Goal: Transaction & Acquisition: Purchase product/service

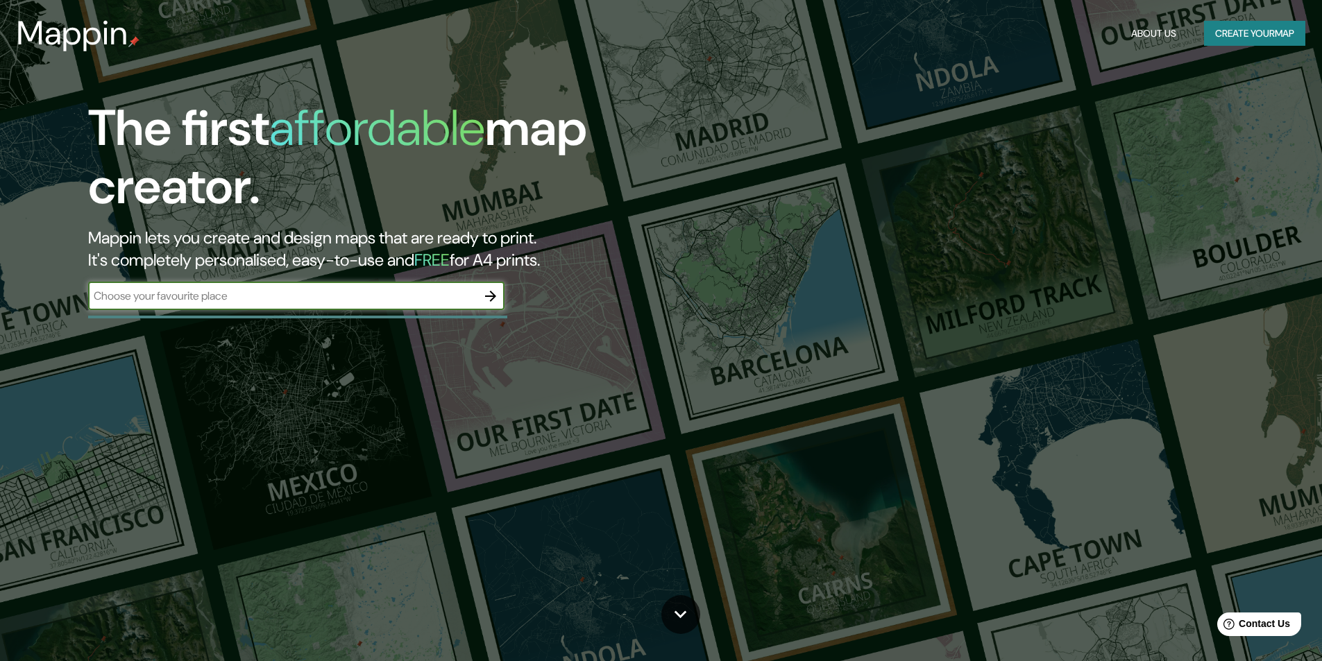
click at [385, 294] on input "text" at bounding box center [282, 296] width 389 height 16
type input "LIMA"
click at [487, 294] on icon "button" at bounding box center [490, 296] width 17 height 17
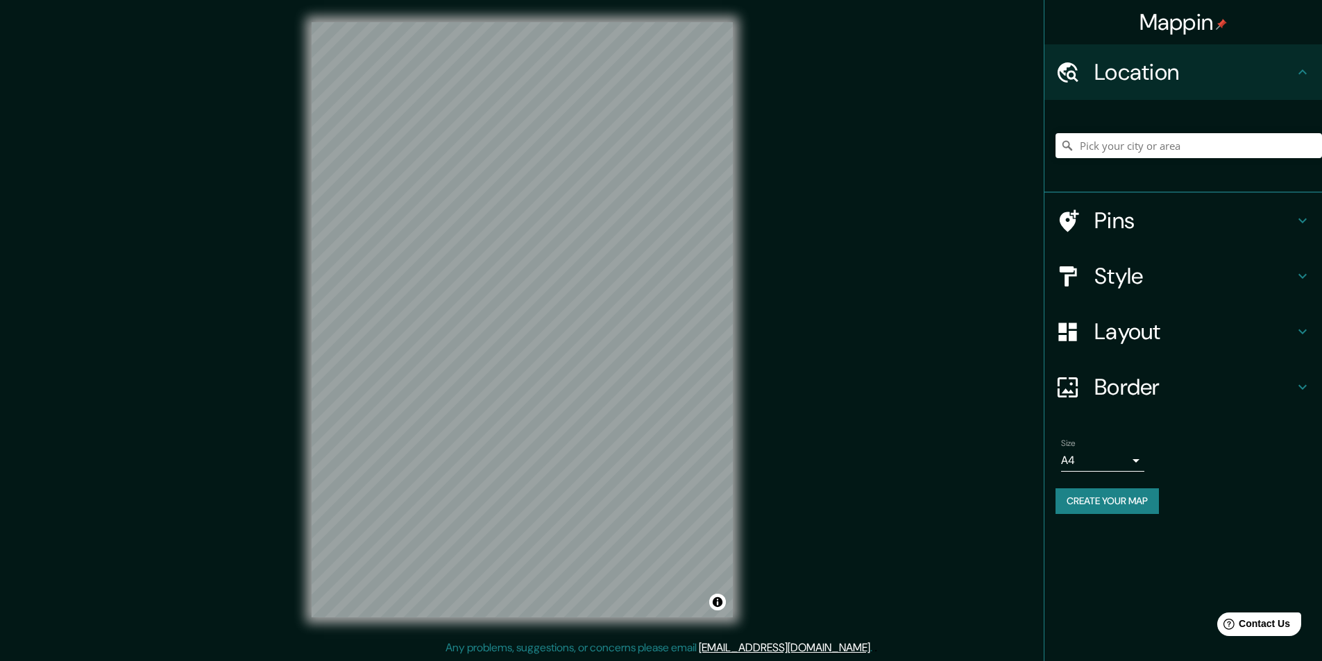
click at [1139, 334] on h4 "Layout" at bounding box center [1195, 332] width 200 height 28
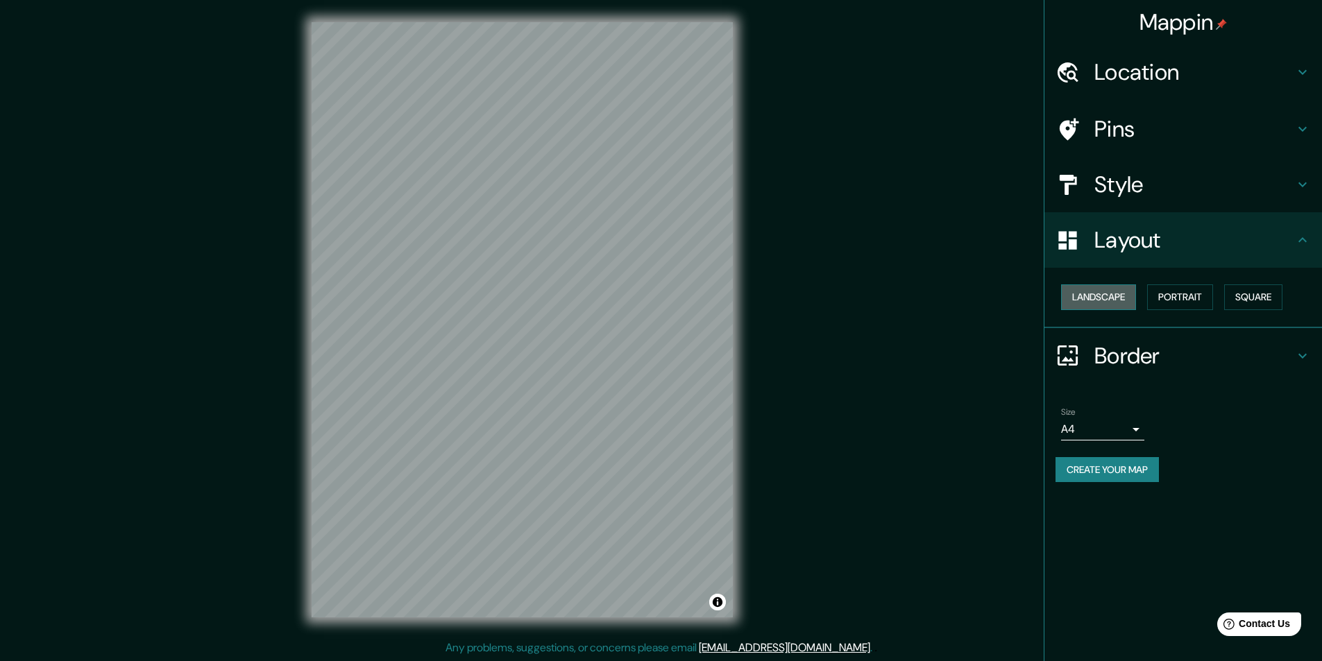
click at [1114, 301] on button "Landscape" at bounding box center [1098, 298] width 75 height 26
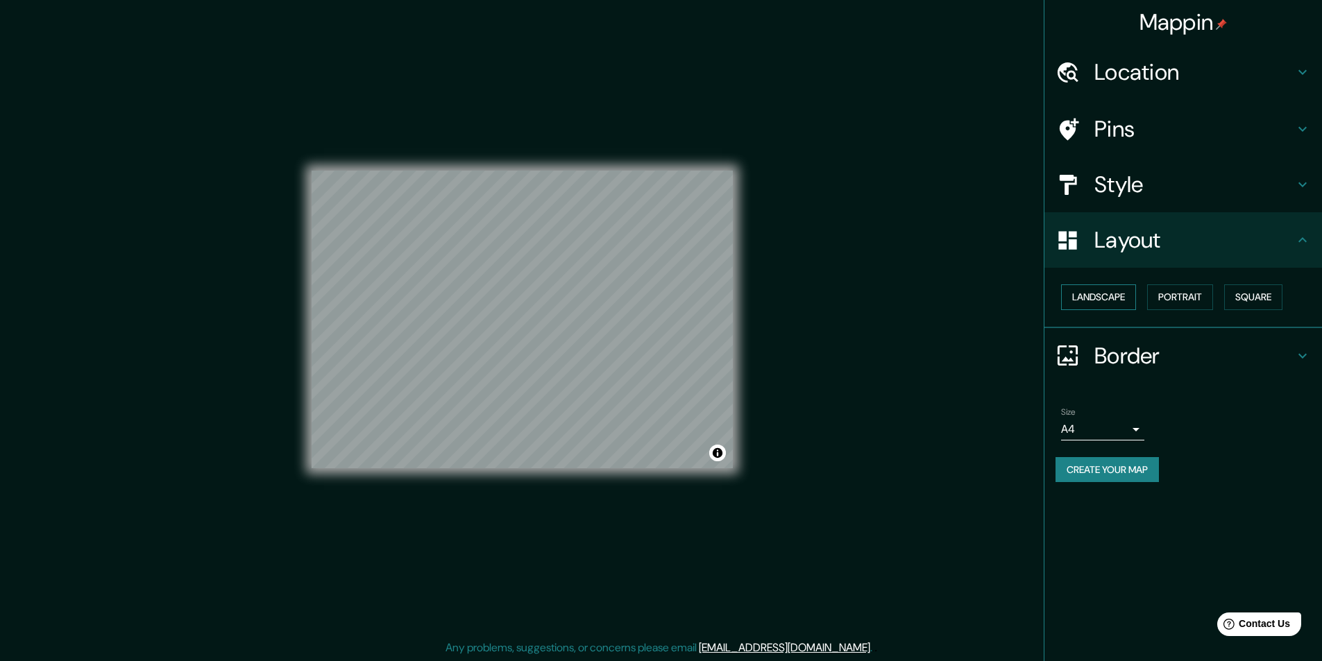
click at [1106, 287] on button "Landscape" at bounding box center [1098, 298] width 75 height 26
click at [1186, 295] on button "Portrait" at bounding box center [1180, 298] width 66 height 26
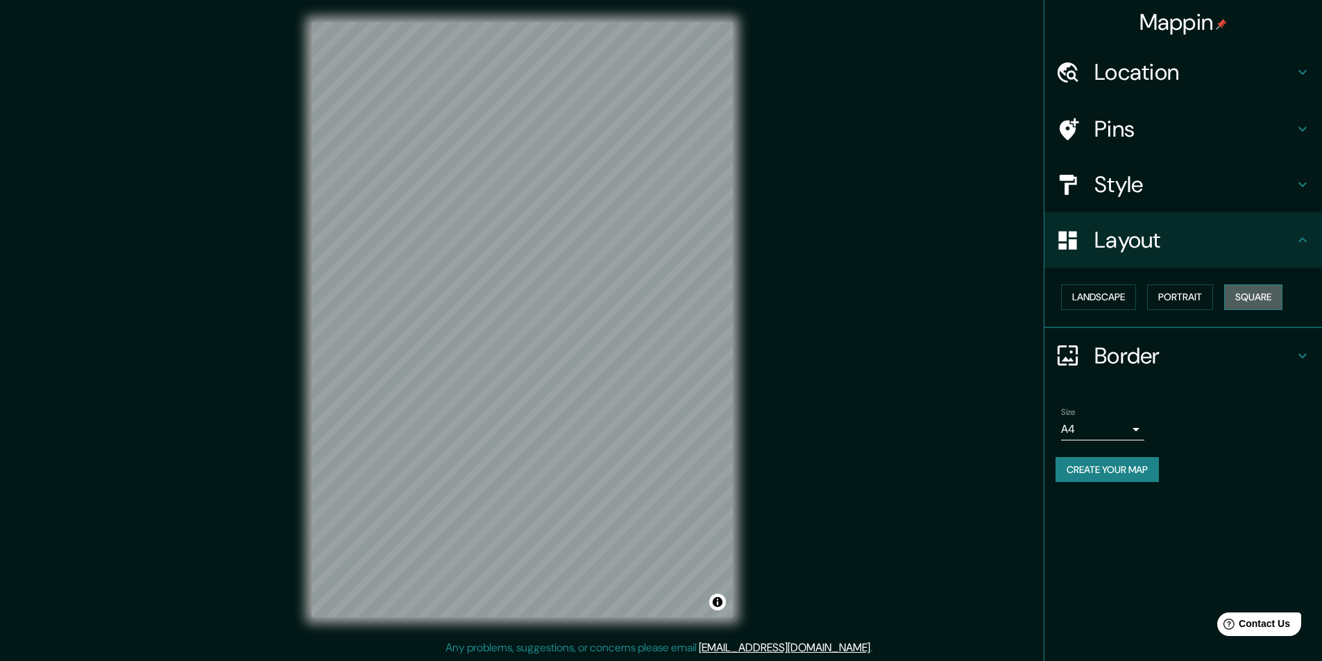
click at [1256, 295] on button "Square" at bounding box center [1253, 298] width 58 height 26
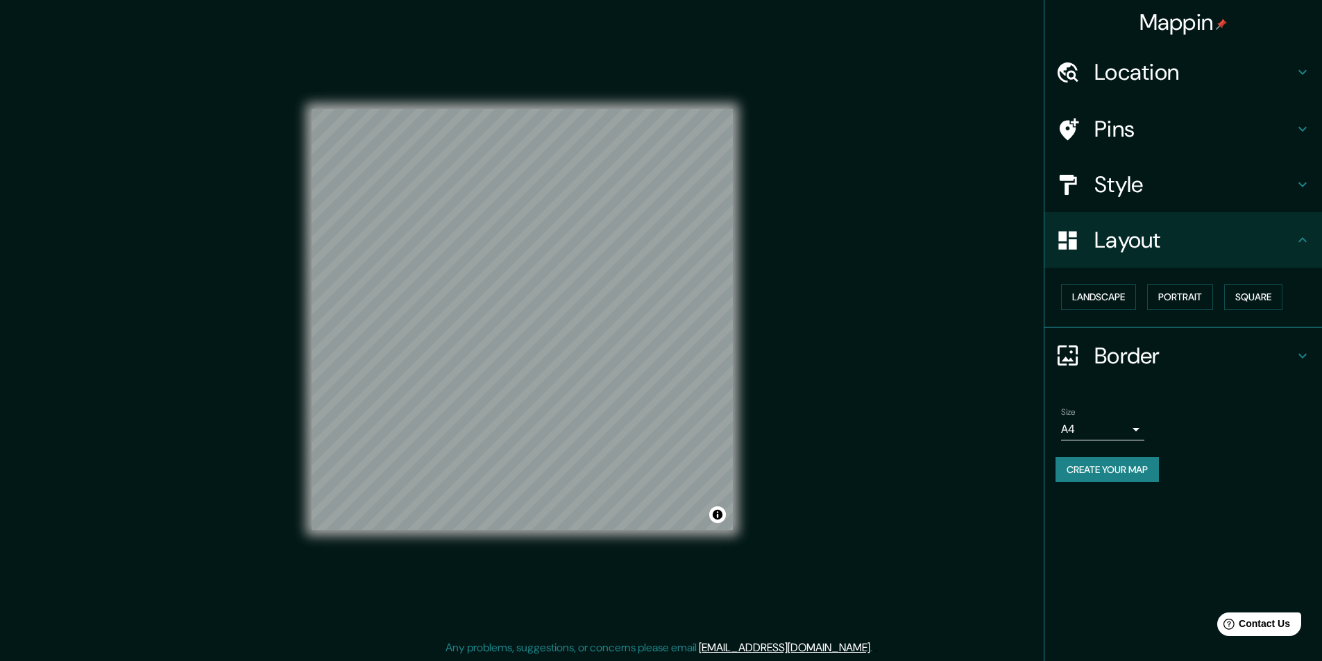
click at [1190, 188] on h4 "Style" at bounding box center [1195, 185] width 200 height 28
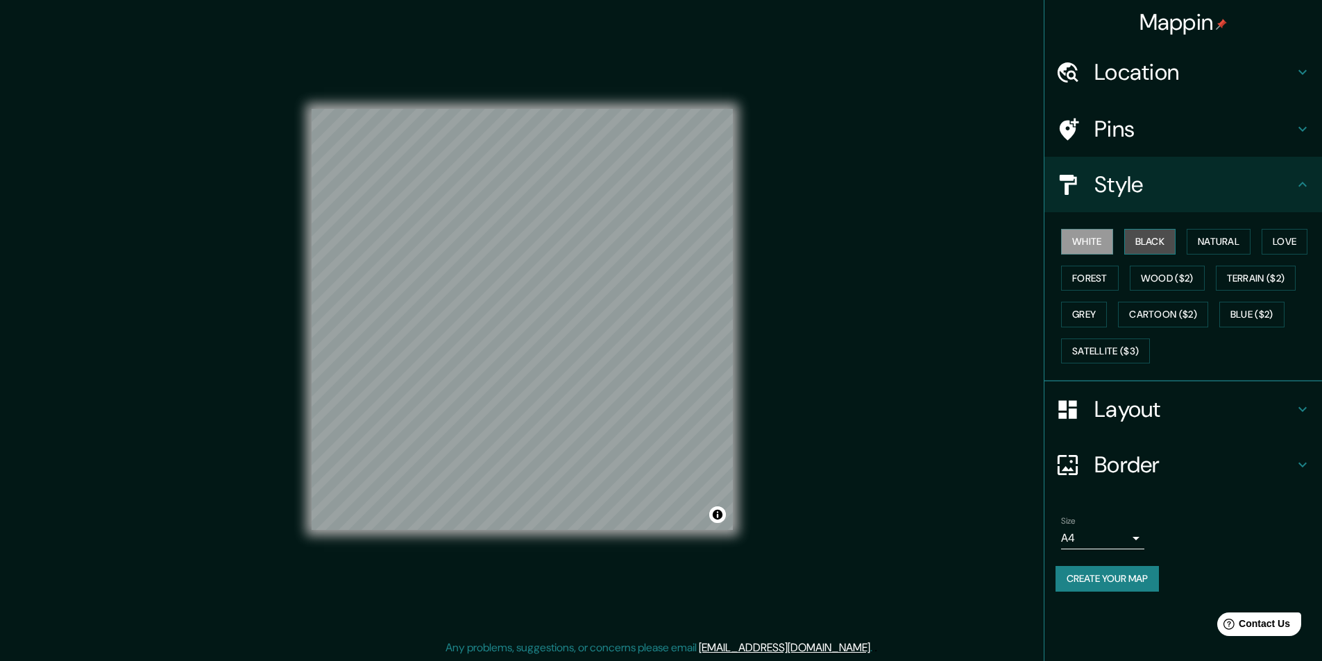
click at [1155, 233] on button "Black" at bounding box center [1150, 242] width 52 height 26
click at [1092, 239] on button "White" at bounding box center [1087, 242] width 52 height 26
click at [1212, 240] on button "Natural" at bounding box center [1219, 242] width 64 height 26
click at [1285, 242] on button "Love" at bounding box center [1285, 242] width 46 height 26
click at [1282, 269] on button "Terrain ($2)" at bounding box center [1256, 279] width 81 height 26
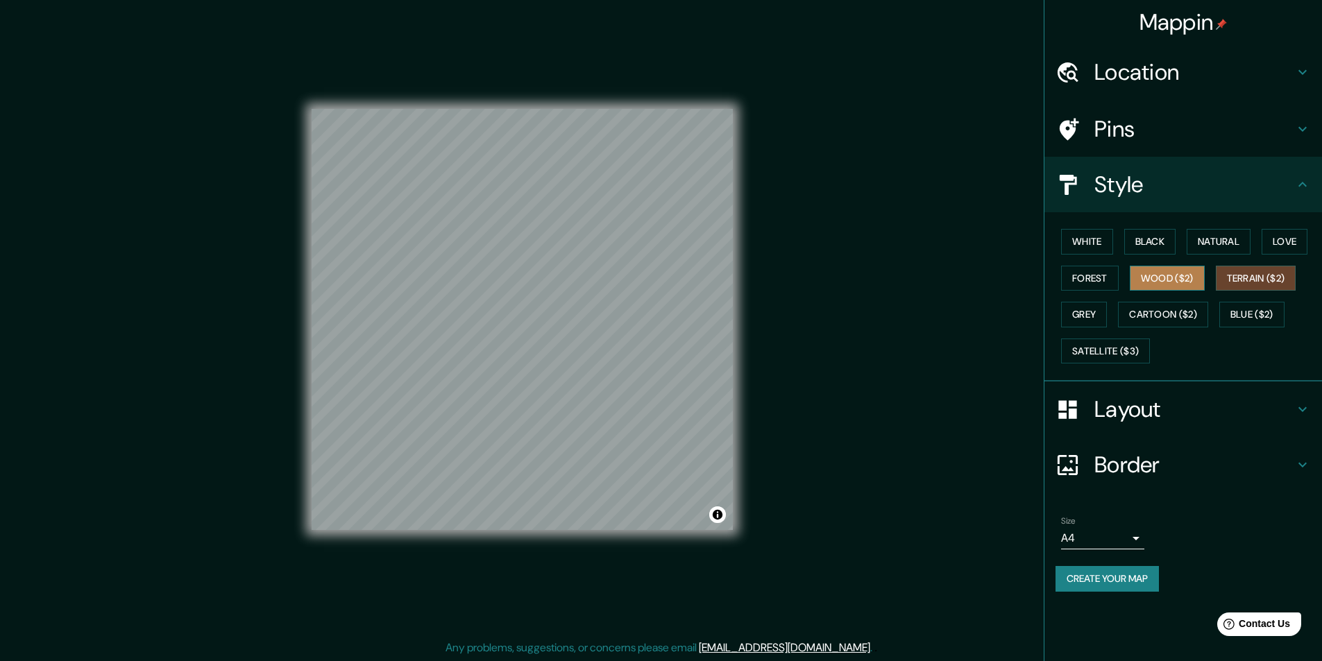
click at [1171, 279] on button "Wood ($2)" at bounding box center [1167, 279] width 75 height 26
click at [1079, 285] on button "Forest" at bounding box center [1090, 279] width 58 height 26
click at [1089, 318] on button "Grey" at bounding box center [1084, 315] width 46 height 26
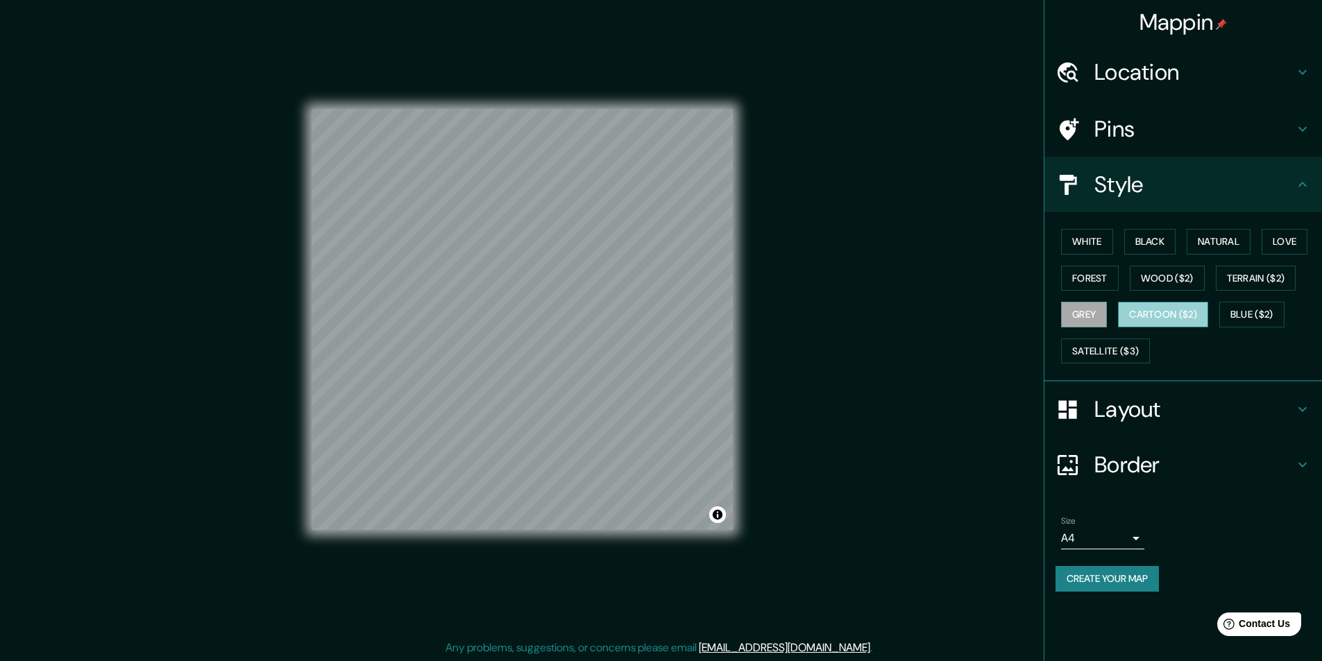
click at [1172, 314] on button "Cartoon ($2)" at bounding box center [1163, 315] width 90 height 26
click at [1095, 317] on button "Grey" at bounding box center [1084, 315] width 46 height 26
click at [1115, 267] on button "Forest" at bounding box center [1090, 279] width 58 height 26
click at [1154, 239] on button "Black" at bounding box center [1150, 242] width 52 height 26
click at [1105, 249] on button "White" at bounding box center [1087, 242] width 52 height 26
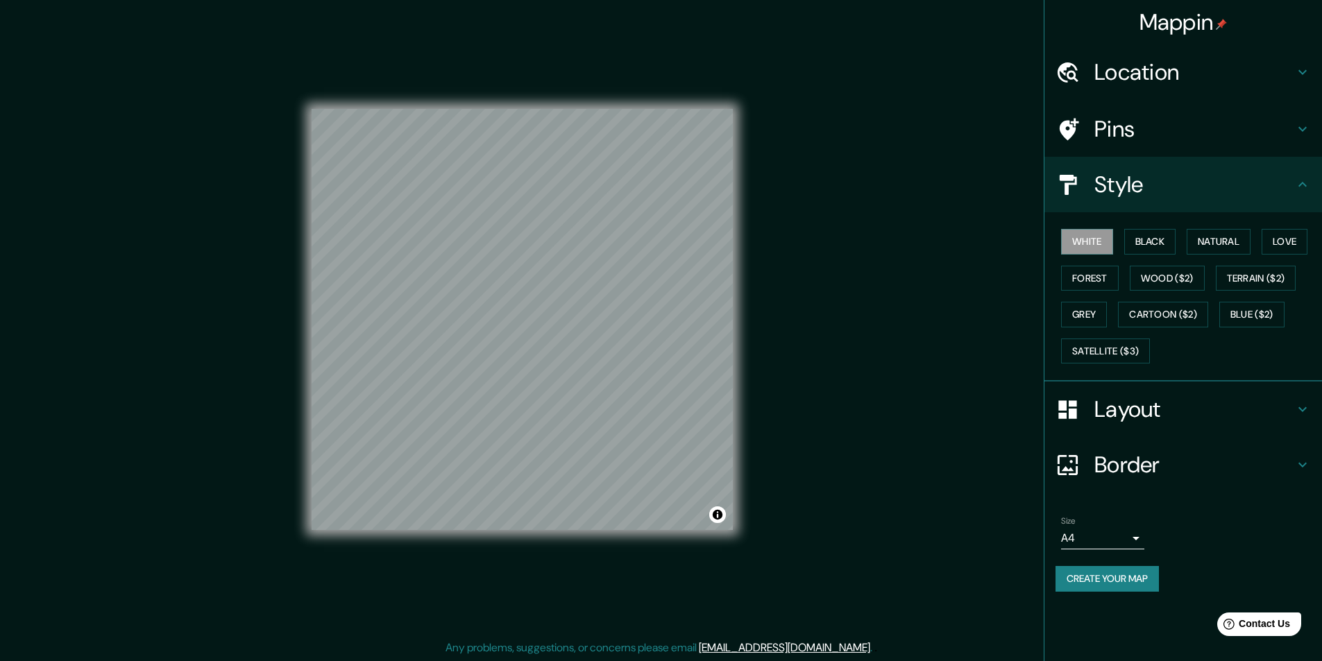
drag, startPoint x: 865, startPoint y: 338, endPoint x: 886, endPoint y: 339, distance: 20.8
click at [886, 339] on div "Mappin Location Pins Style White Black Natural Love Forest Wood ($2) Terrain ($…" at bounding box center [661, 331] width 1322 height 662
click at [1281, 279] on button "Terrain ($2)" at bounding box center [1256, 279] width 81 height 26
click at [1172, 278] on button "Wood ($2)" at bounding box center [1167, 279] width 75 height 26
click at [1103, 313] on button "Grey" at bounding box center [1084, 315] width 46 height 26
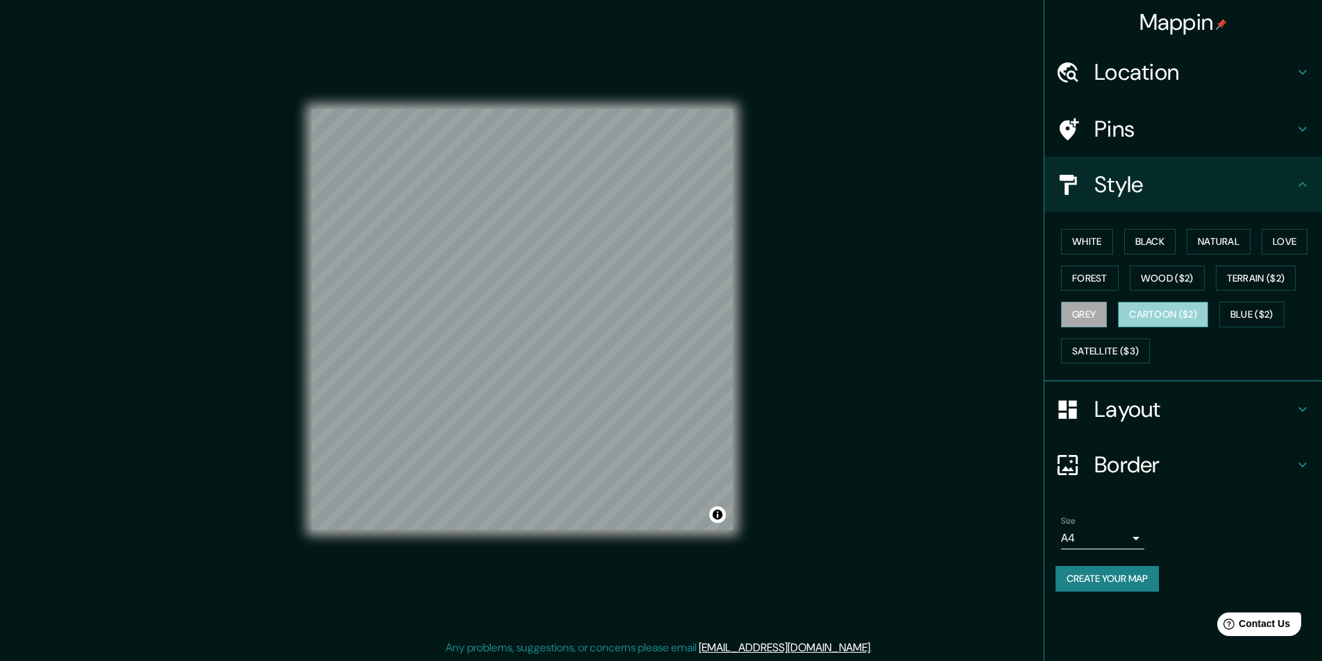
click at [1181, 309] on button "Cartoon ($2)" at bounding box center [1163, 315] width 90 height 26
click at [1268, 311] on button "Blue ($2)" at bounding box center [1252, 315] width 65 height 26
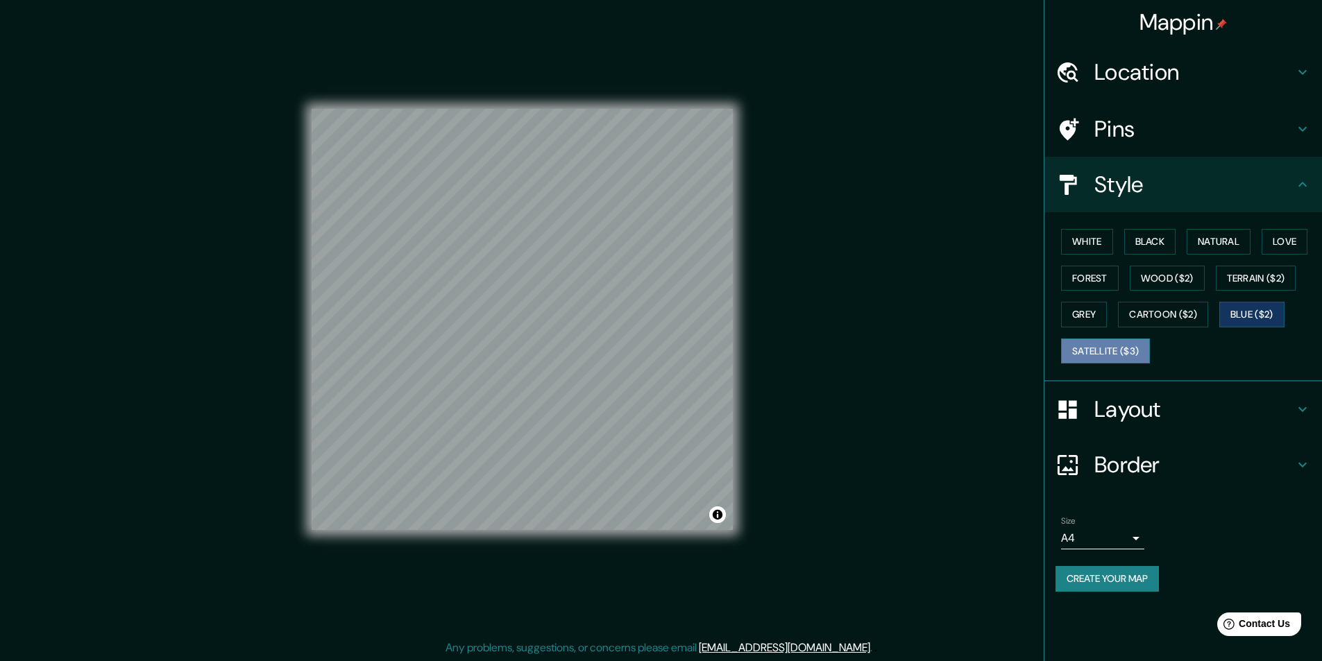
click at [1125, 348] on button "Satellite ($3)" at bounding box center [1105, 352] width 89 height 26
click at [1084, 241] on button "White" at bounding box center [1087, 242] width 52 height 26
click at [1145, 240] on button "Black" at bounding box center [1150, 242] width 52 height 26
click at [1215, 239] on button "Natural" at bounding box center [1219, 242] width 64 height 26
click at [1163, 244] on button "Black" at bounding box center [1150, 242] width 52 height 26
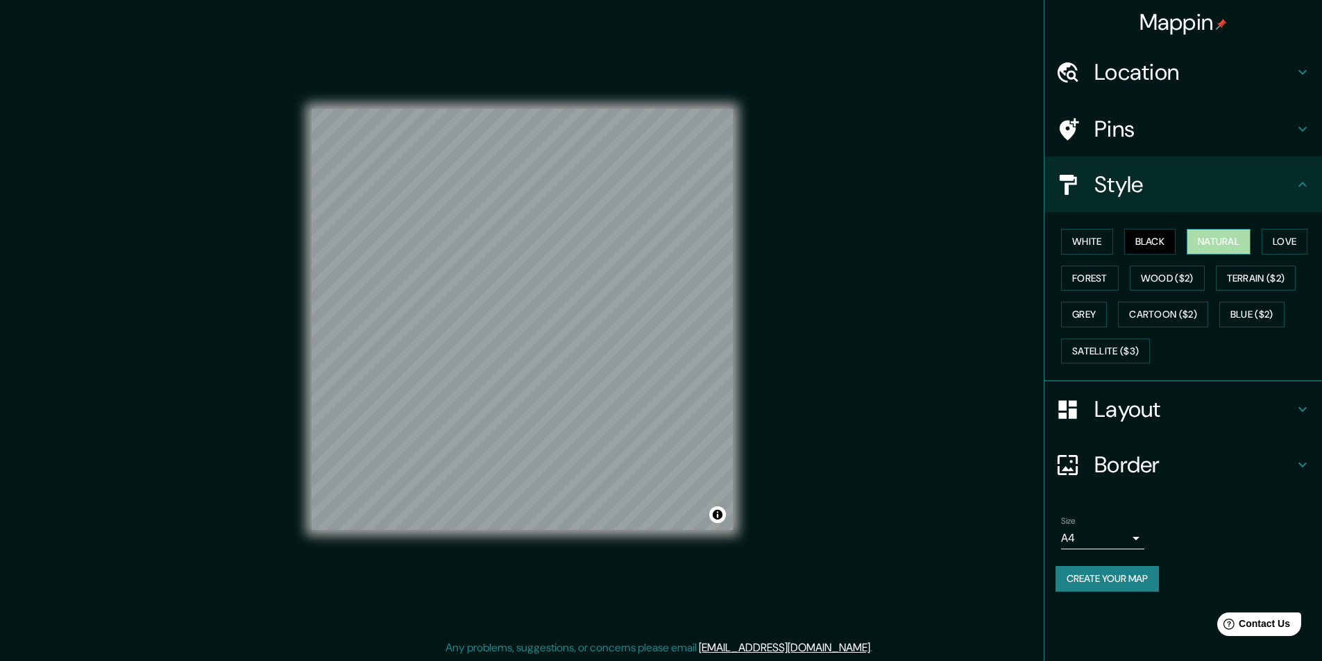
click at [1204, 244] on button "Natural" at bounding box center [1219, 242] width 64 height 26
click at [576, 414] on div at bounding box center [579, 415] width 11 height 11
click at [1124, 135] on h4 "Pins" at bounding box center [1195, 129] width 200 height 28
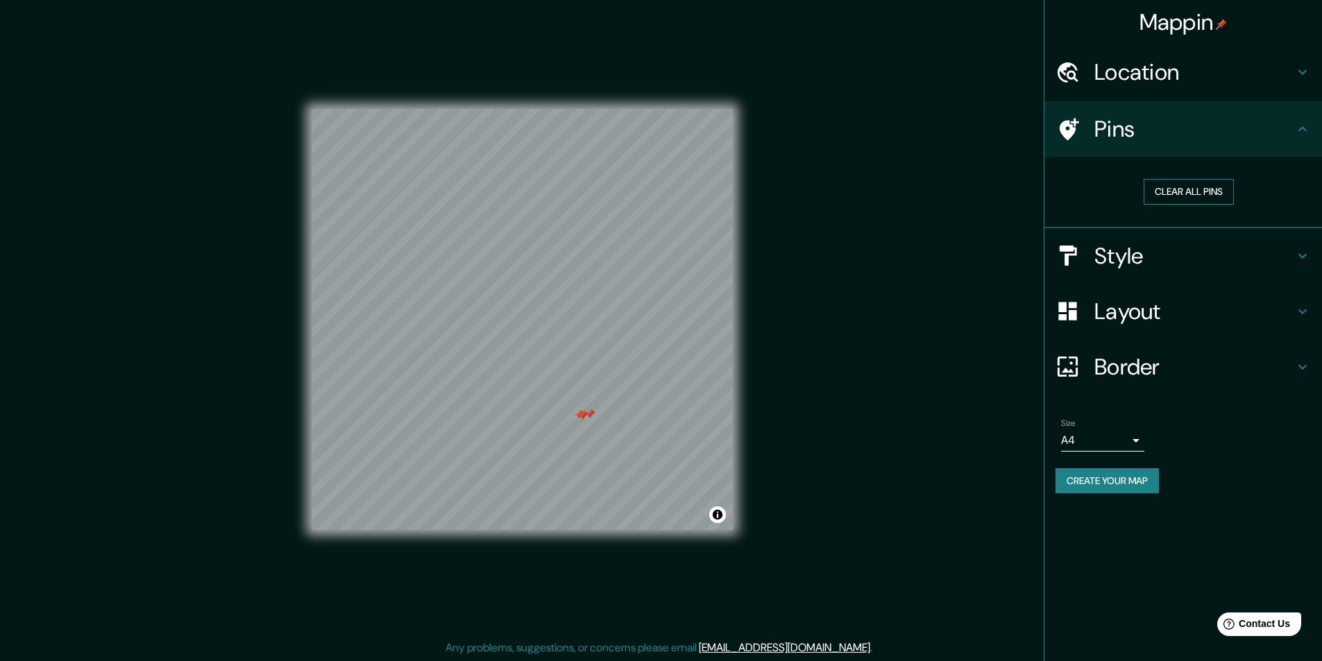
click at [1188, 192] on button "Clear all pins" at bounding box center [1189, 192] width 90 height 26
click at [1156, 189] on button "Clear all pins" at bounding box center [1189, 192] width 90 height 26
click at [1188, 307] on h4 "Layout" at bounding box center [1195, 312] width 200 height 28
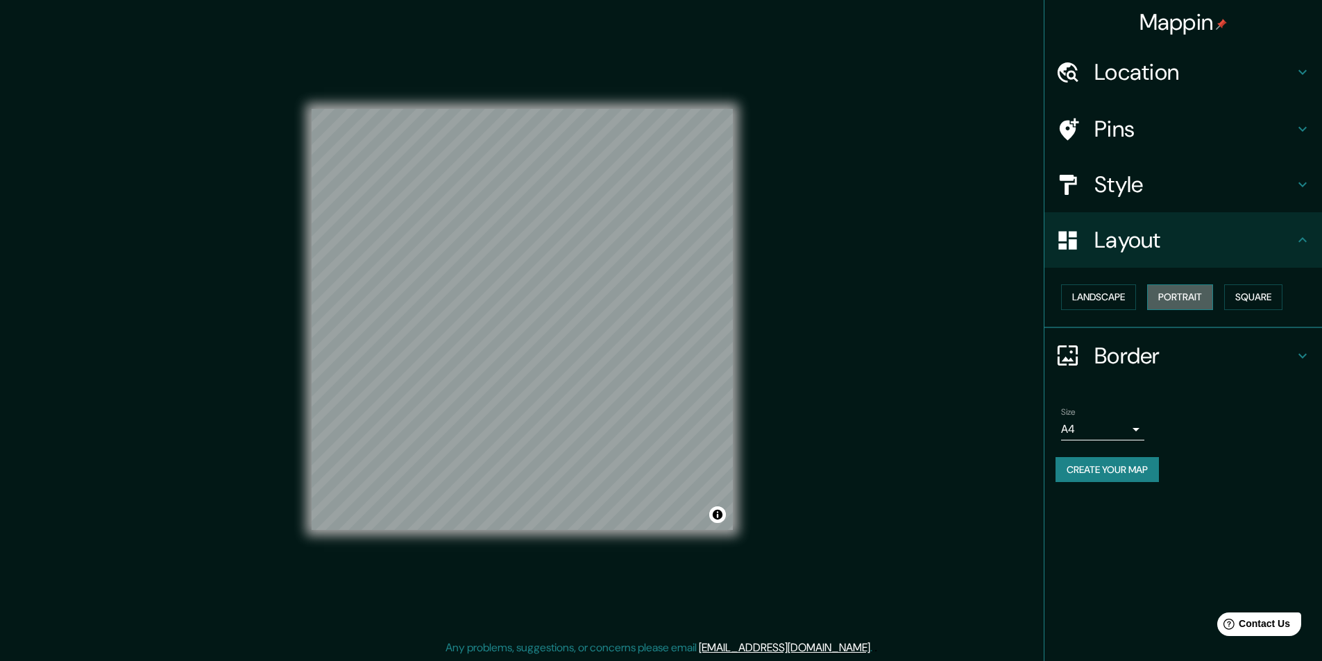
click at [1189, 298] on button "Portrait" at bounding box center [1180, 298] width 66 height 26
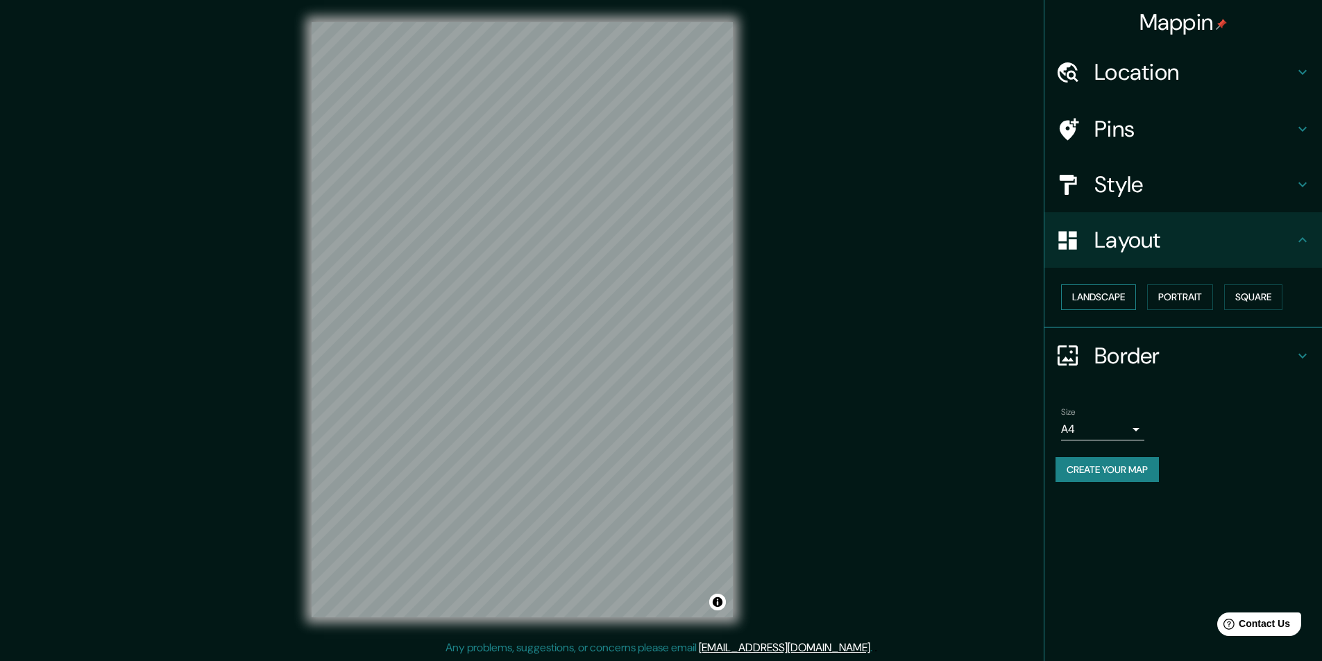
click at [1099, 296] on button "Landscape" at bounding box center [1098, 298] width 75 height 26
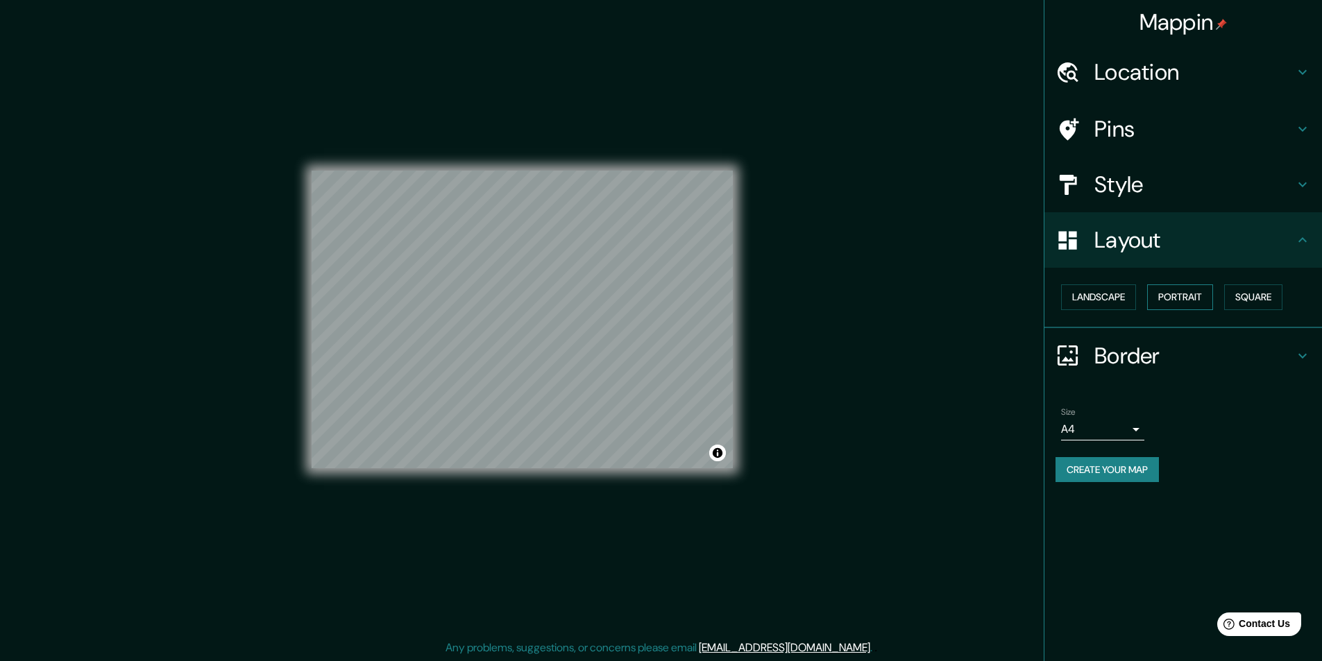
click at [1179, 294] on button "Portrait" at bounding box center [1180, 298] width 66 height 26
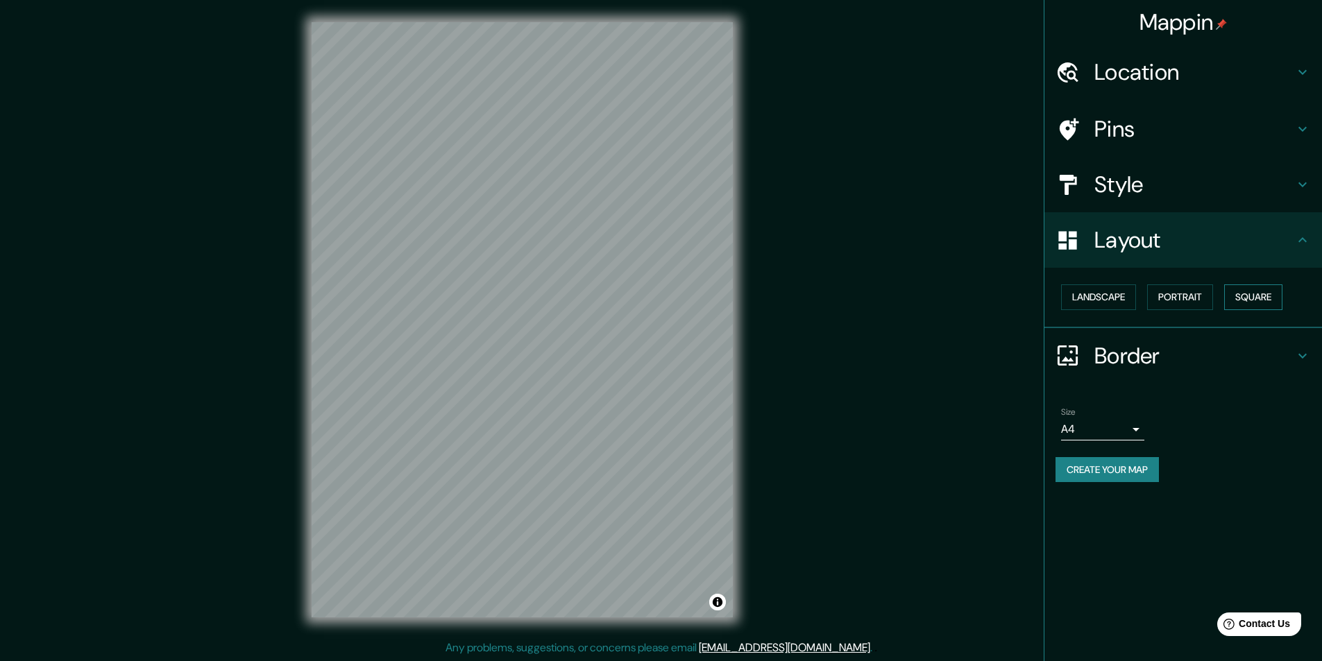
click at [1281, 294] on button "Square" at bounding box center [1253, 298] width 58 height 26
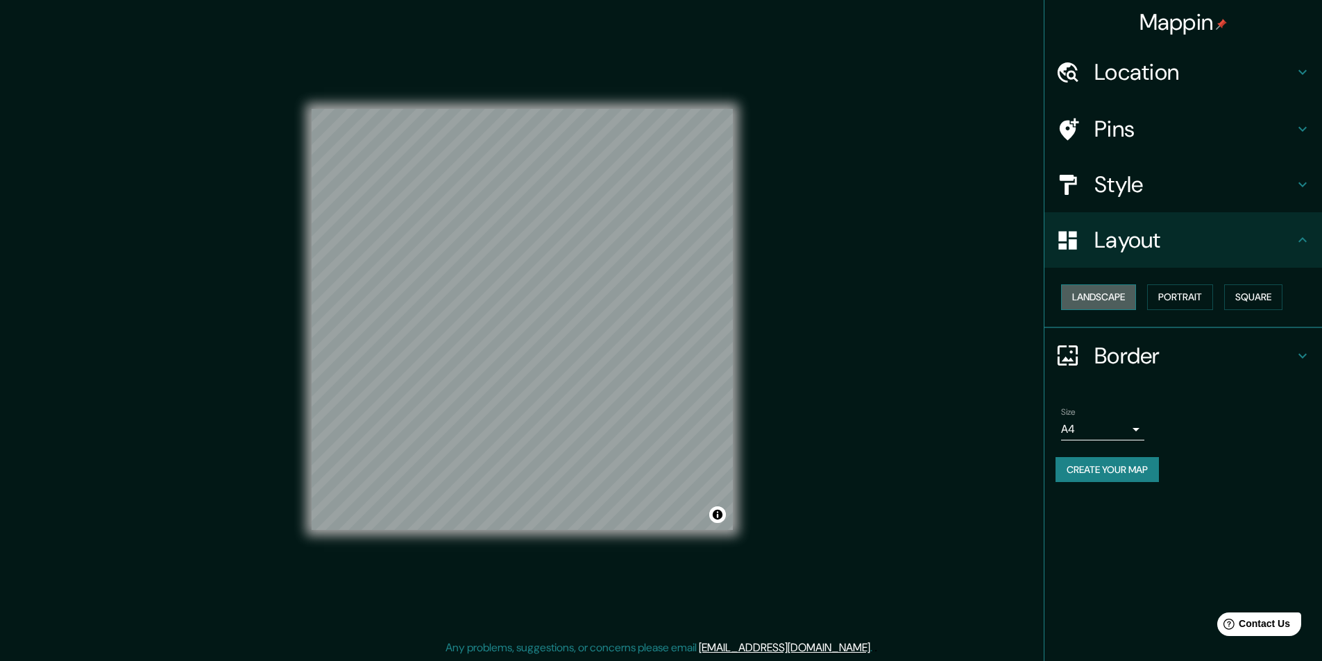
click at [1097, 304] on button "Landscape" at bounding box center [1098, 298] width 75 height 26
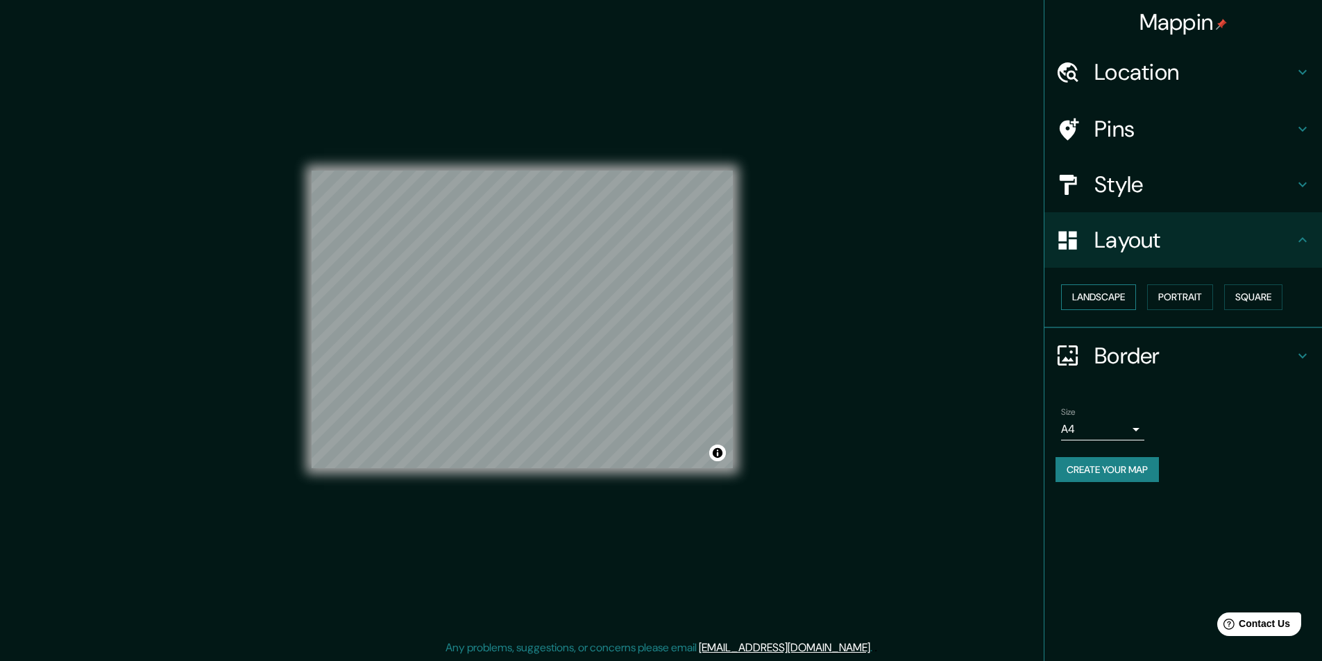
click at [1103, 298] on button "Landscape" at bounding box center [1098, 298] width 75 height 26
click at [1189, 295] on button "Portrait" at bounding box center [1180, 298] width 66 height 26
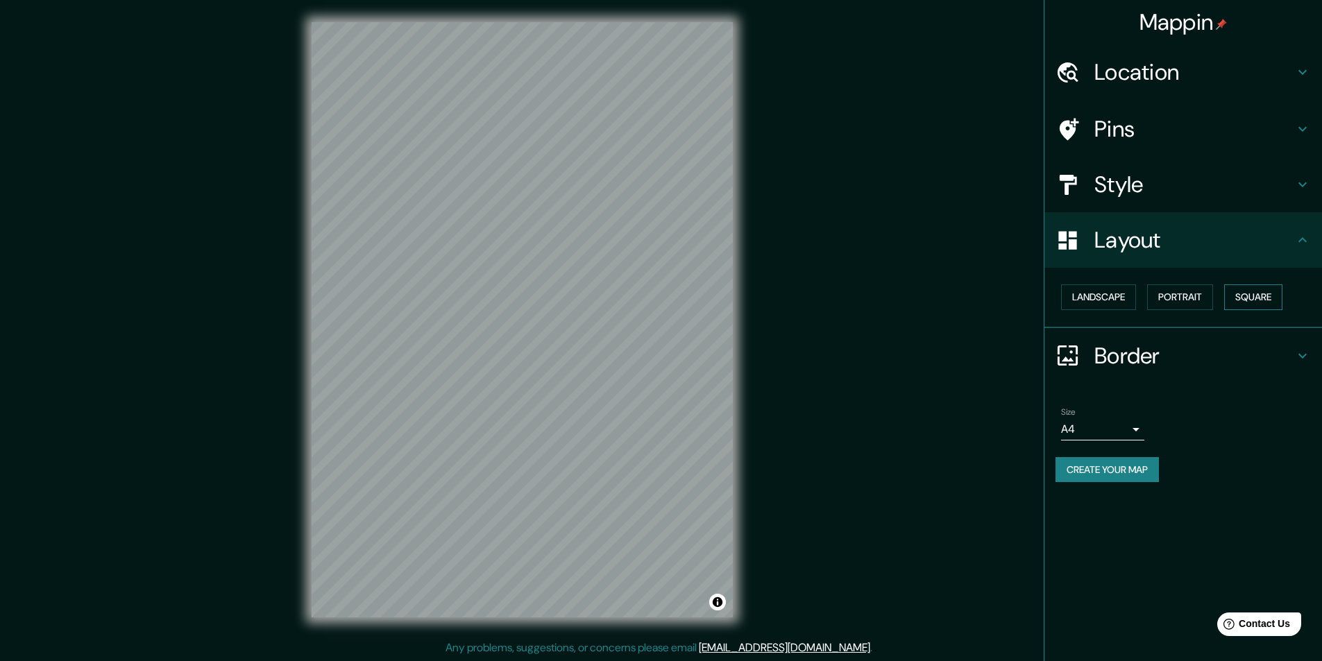
click at [1260, 292] on button "Square" at bounding box center [1253, 298] width 58 height 26
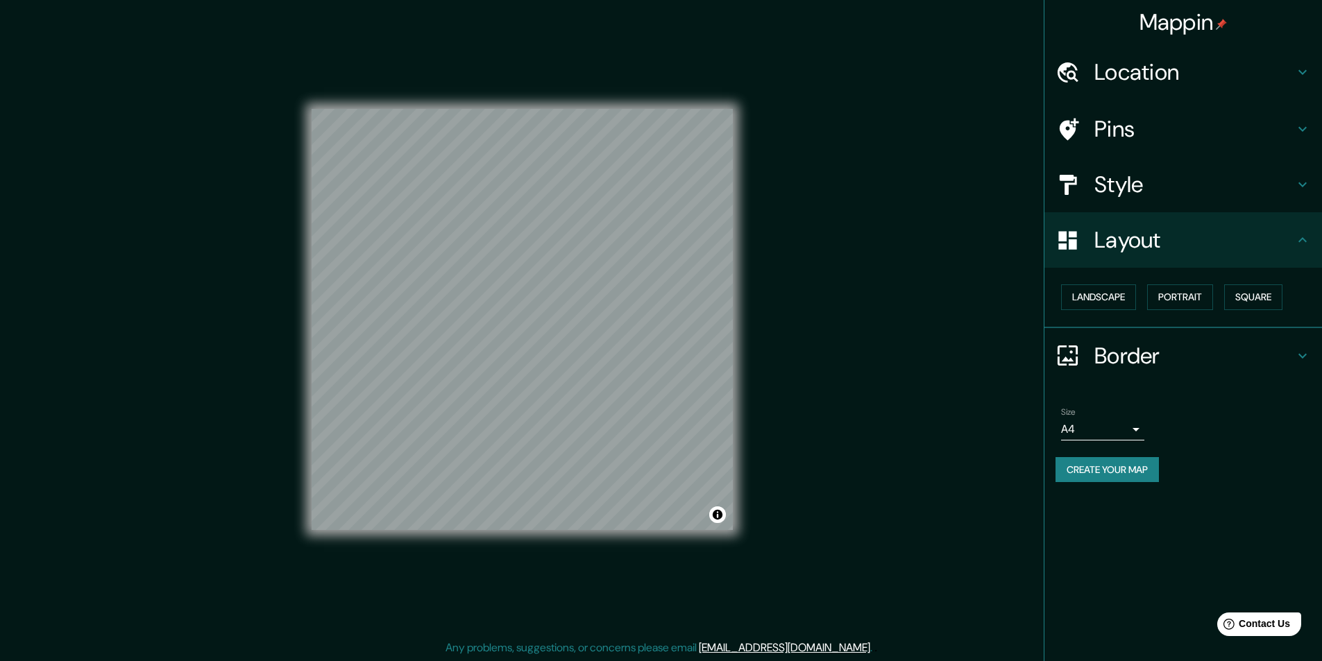
click at [1170, 186] on h4 "Style" at bounding box center [1195, 185] width 200 height 28
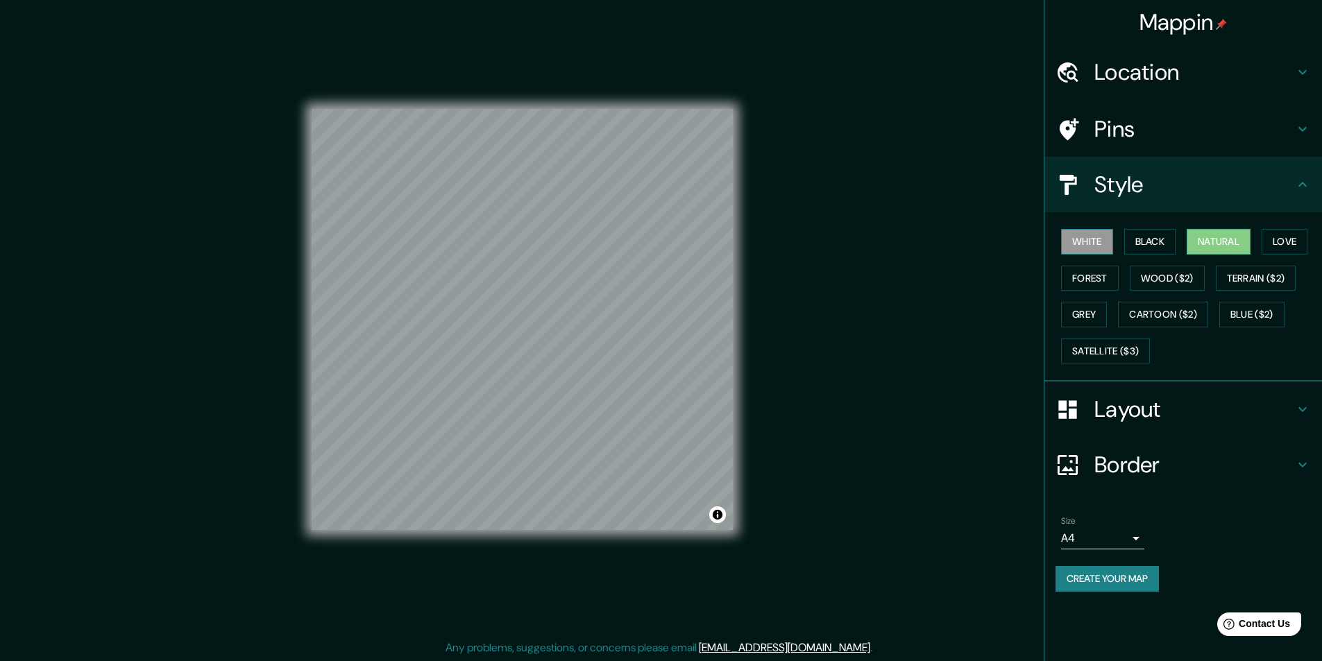
click at [1098, 244] on button "White" at bounding box center [1087, 242] width 52 height 26
click at [1176, 233] on button "Black" at bounding box center [1150, 242] width 52 height 26
click at [1201, 239] on button "Natural" at bounding box center [1219, 242] width 64 height 26
click at [1289, 239] on button "Love" at bounding box center [1285, 242] width 46 height 26
click at [1261, 275] on button "Terrain ($2)" at bounding box center [1256, 279] width 81 height 26
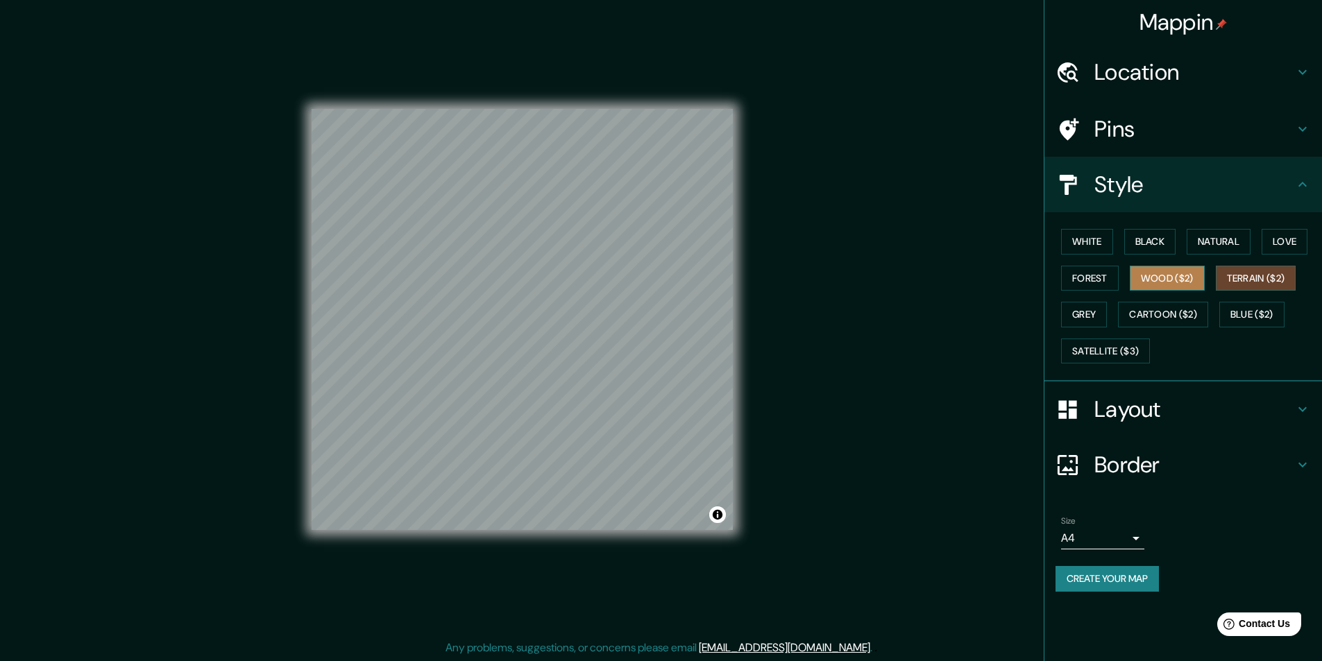
click at [1177, 289] on button "Wood ($2)" at bounding box center [1167, 279] width 75 height 26
click at [1129, 291] on div "White Black Natural Love Forest Wood ($2) Terrain ($2) Grey Cartoon ($2) Blue (…" at bounding box center [1189, 296] width 267 height 146
click at [1094, 287] on button "Forest" at bounding box center [1090, 279] width 58 height 26
click at [1091, 317] on button "Grey" at bounding box center [1084, 315] width 46 height 26
click at [1241, 310] on button "Blue ($2)" at bounding box center [1252, 315] width 65 height 26
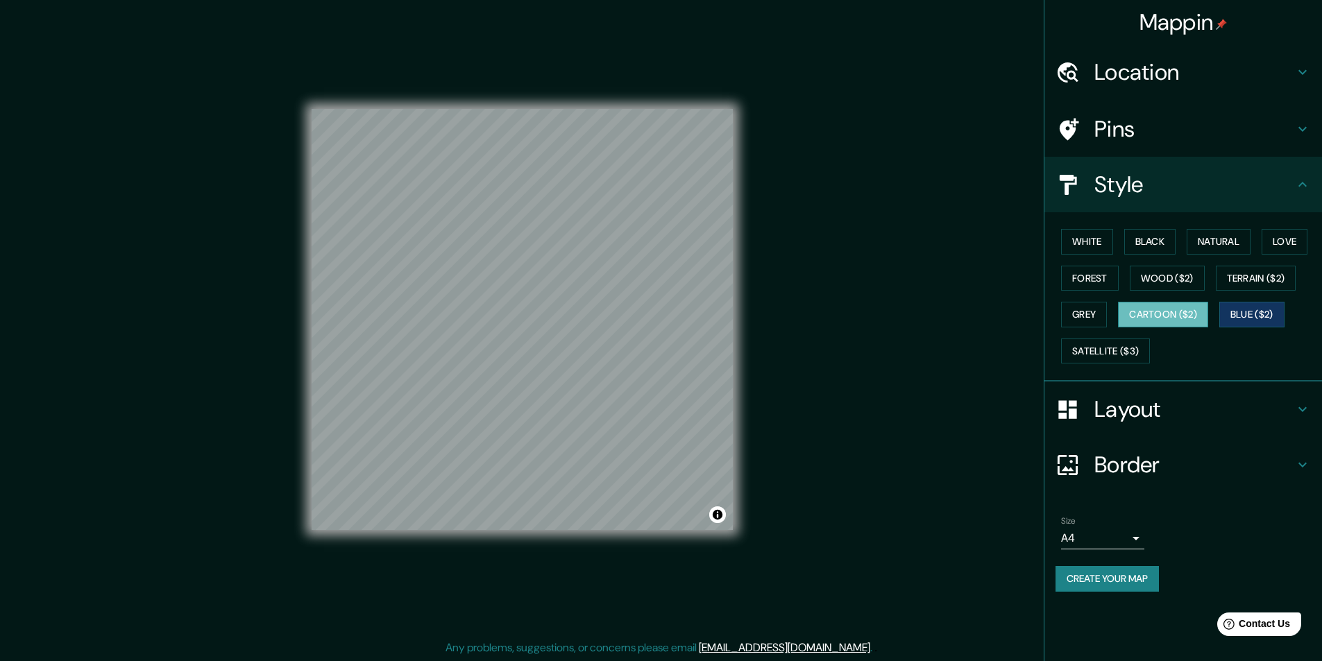
click at [1167, 322] on button "Cartoon ($2)" at bounding box center [1163, 315] width 90 height 26
drag, startPoint x: 1199, startPoint y: 269, endPoint x: 1206, endPoint y: 274, distance: 9.0
click at [1201, 269] on button "Wood ($2)" at bounding box center [1167, 279] width 75 height 26
click at [1244, 276] on button "Terrain ($2)" at bounding box center [1256, 279] width 81 height 26
click at [1097, 292] on div "White Black Natural Love Forest Wood ($2) Terrain ($2) Grey Cartoon ($2) Blue (…" at bounding box center [1189, 296] width 267 height 146
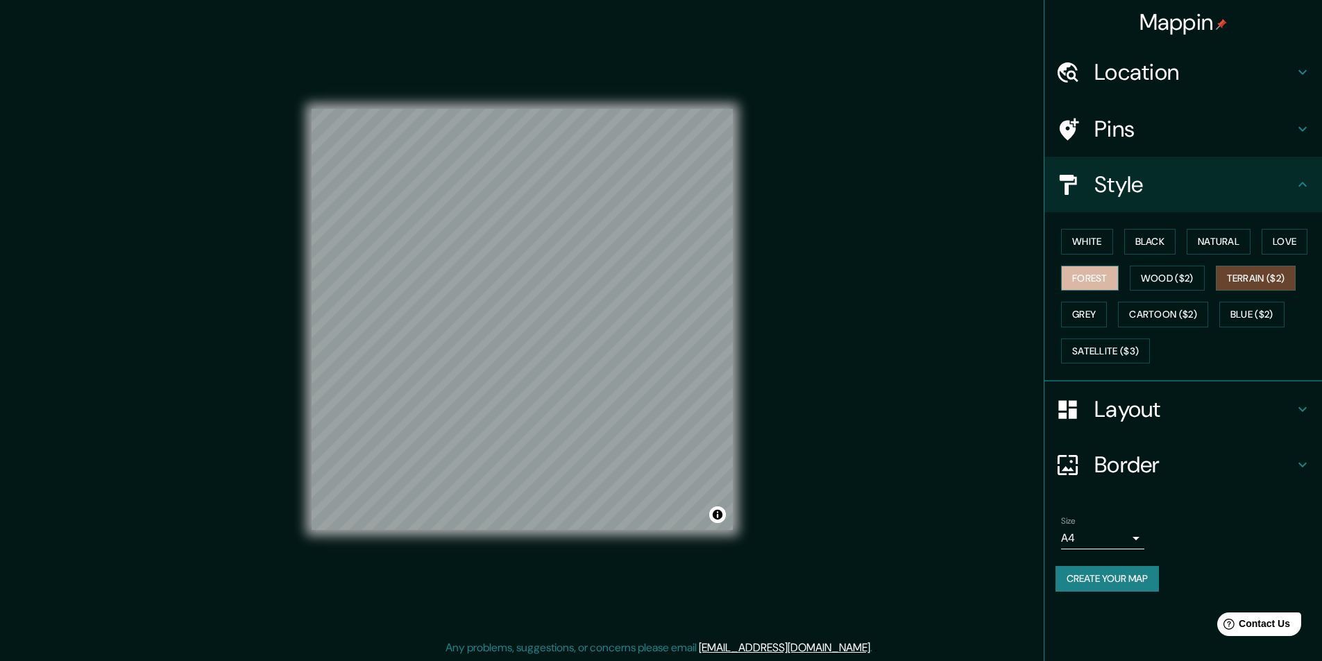
click at [1094, 282] on button "Forest" at bounding box center [1090, 279] width 58 height 26
click at [1130, 283] on div "White Black Natural Love Forest Wood ($2) Terrain ($2) Grey Cartoon ($2) Blue (…" at bounding box center [1189, 296] width 267 height 146
click at [1107, 283] on button "Forest" at bounding box center [1090, 279] width 58 height 26
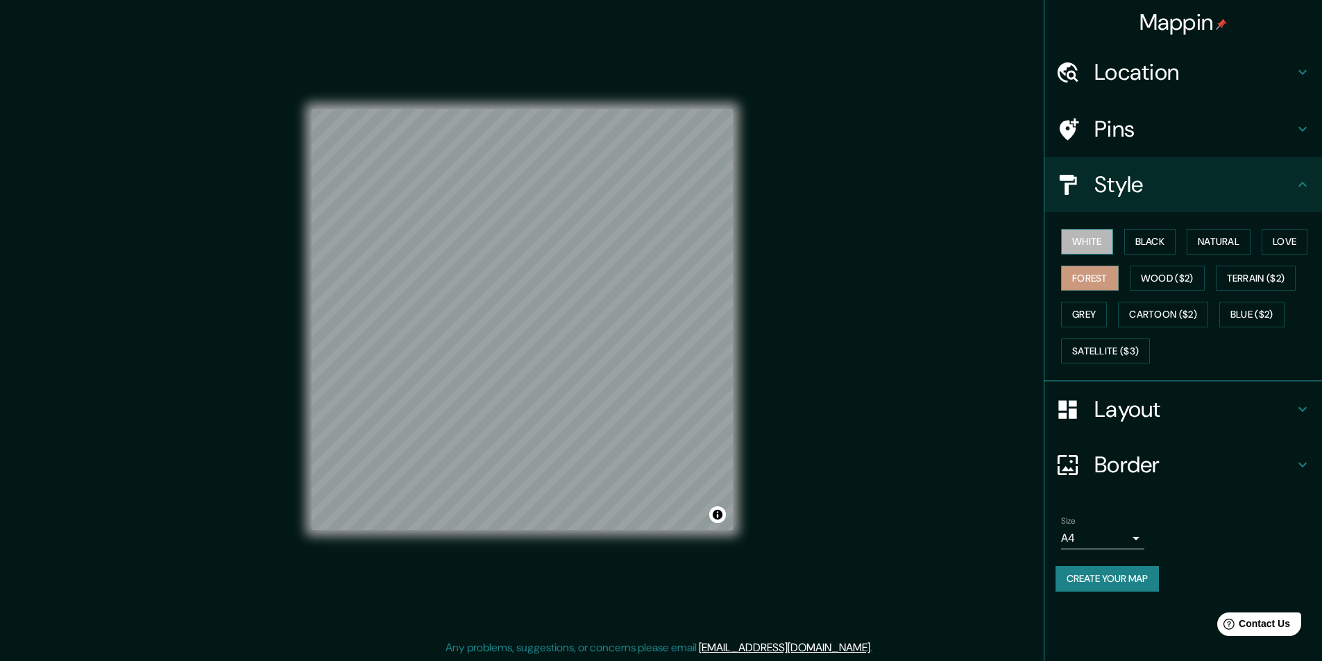
click at [1102, 235] on button "White" at bounding box center [1087, 242] width 52 height 26
click at [1138, 251] on button "Black" at bounding box center [1150, 242] width 52 height 26
click at [1209, 246] on button "Natural" at bounding box center [1219, 242] width 64 height 26
click at [1113, 407] on h4 "Layout" at bounding box center [1195, 410] width 200 height 28
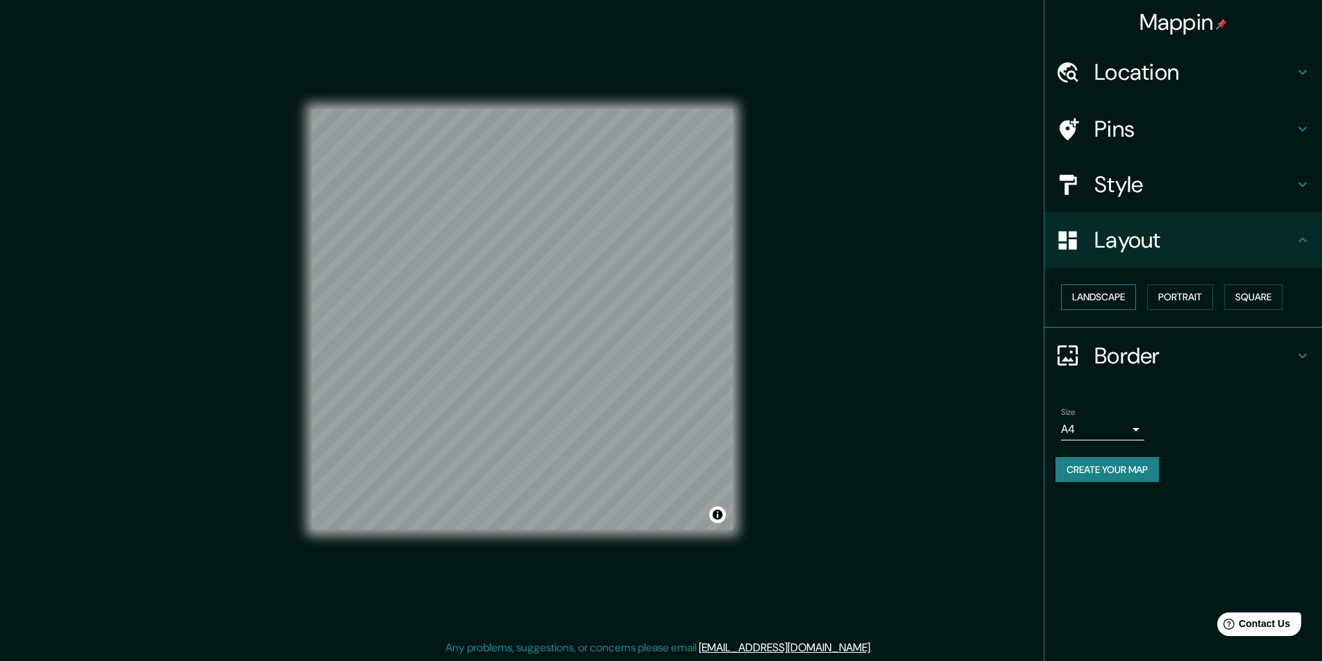
click at [1100, 298] on button "Landscape" at bounding box center [1098, 298] width 75 height 26
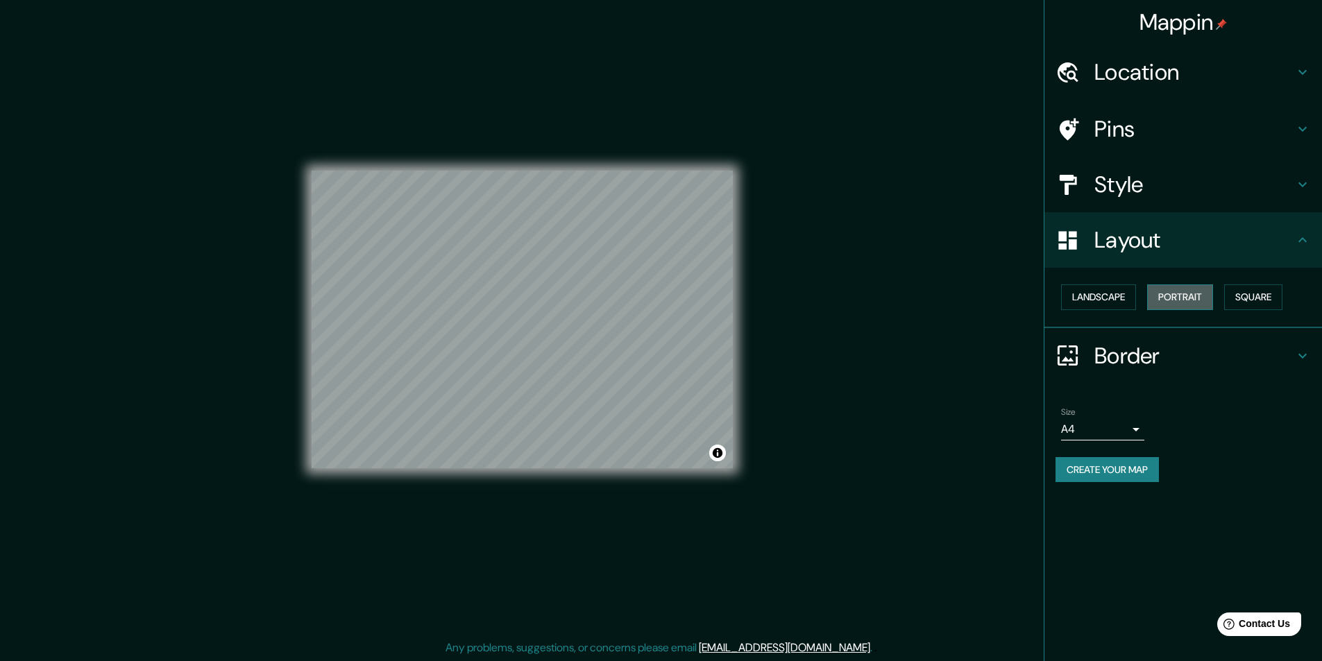
click at [1185, 292] on button "Portrait" at bounding box center [1180, 298] width 66 height 26
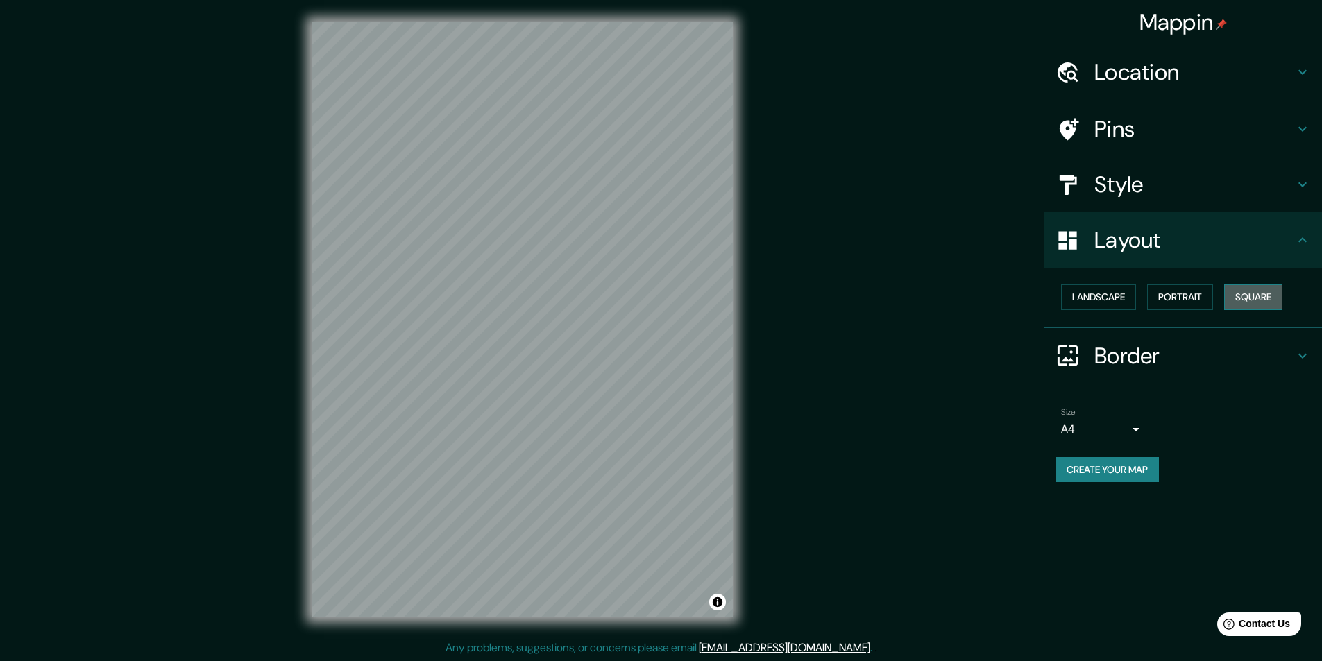
click at [1251, 293] on button "Square" at bounding box center [1253, 298] width 58 height 26
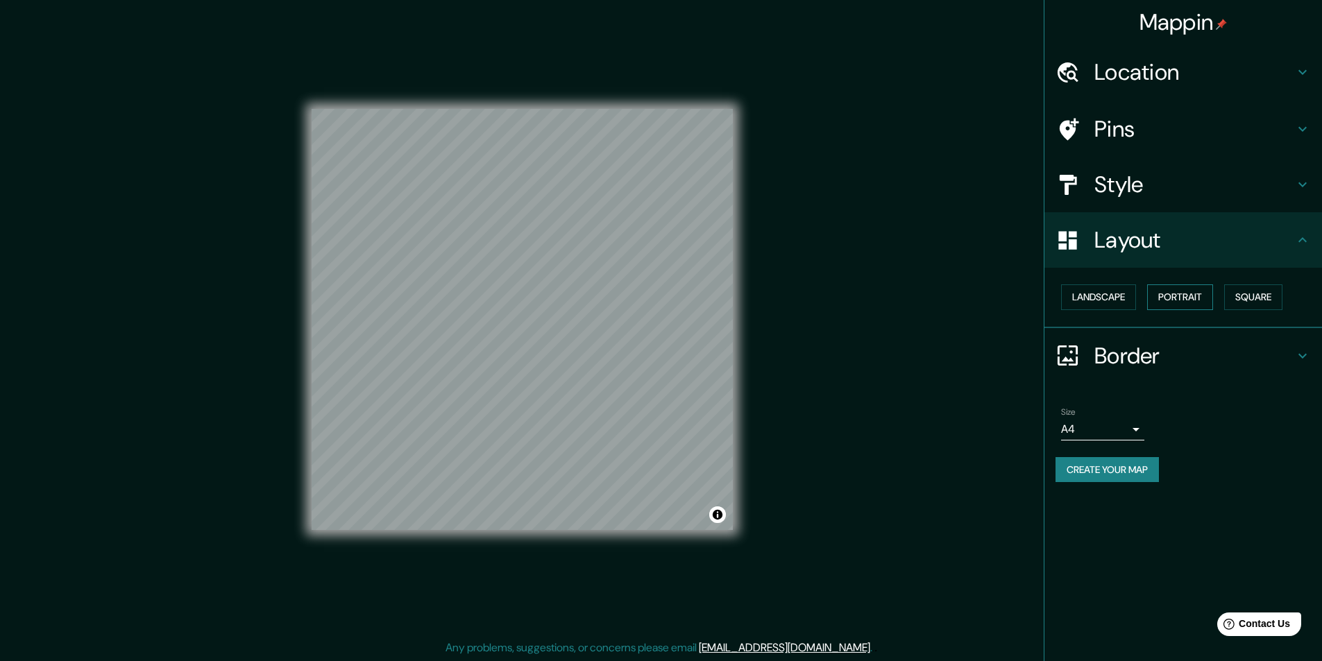
click at [1195, 297] on button "Portrait" at bounding box center [1180, 298] width 66 height 26
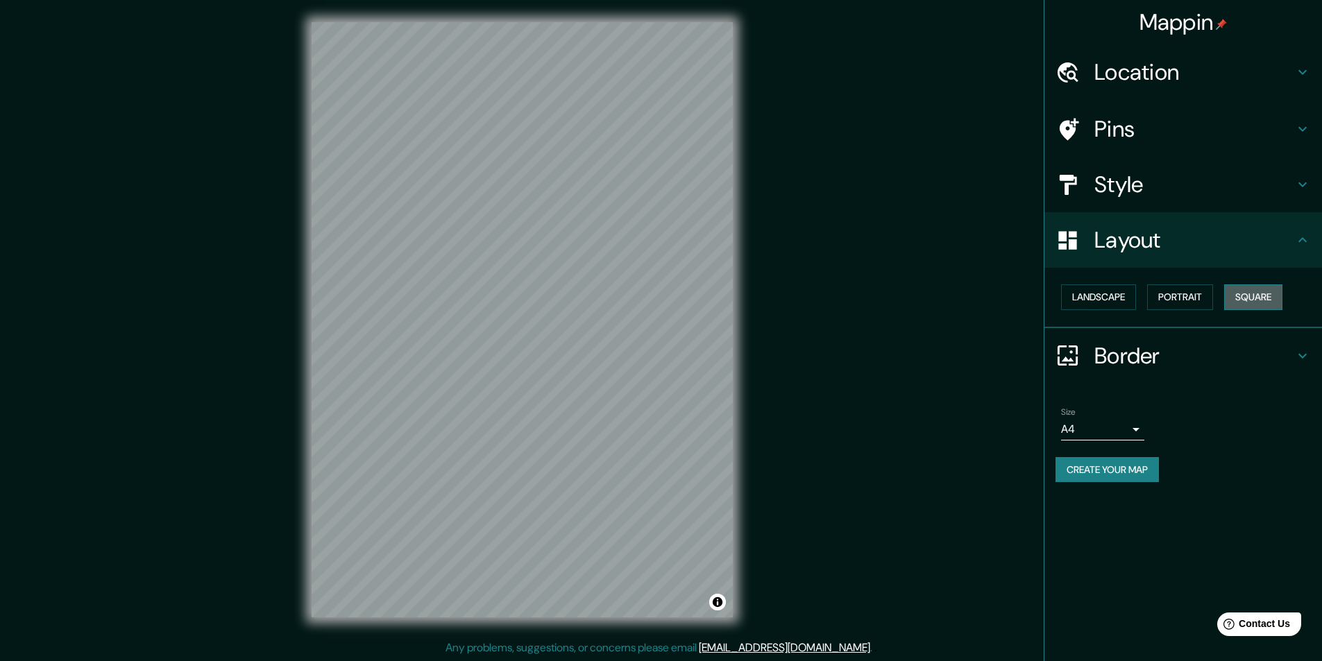
click at [1254, 302] on button "Square" at bounding box center [1253, 298] width 58 height 26
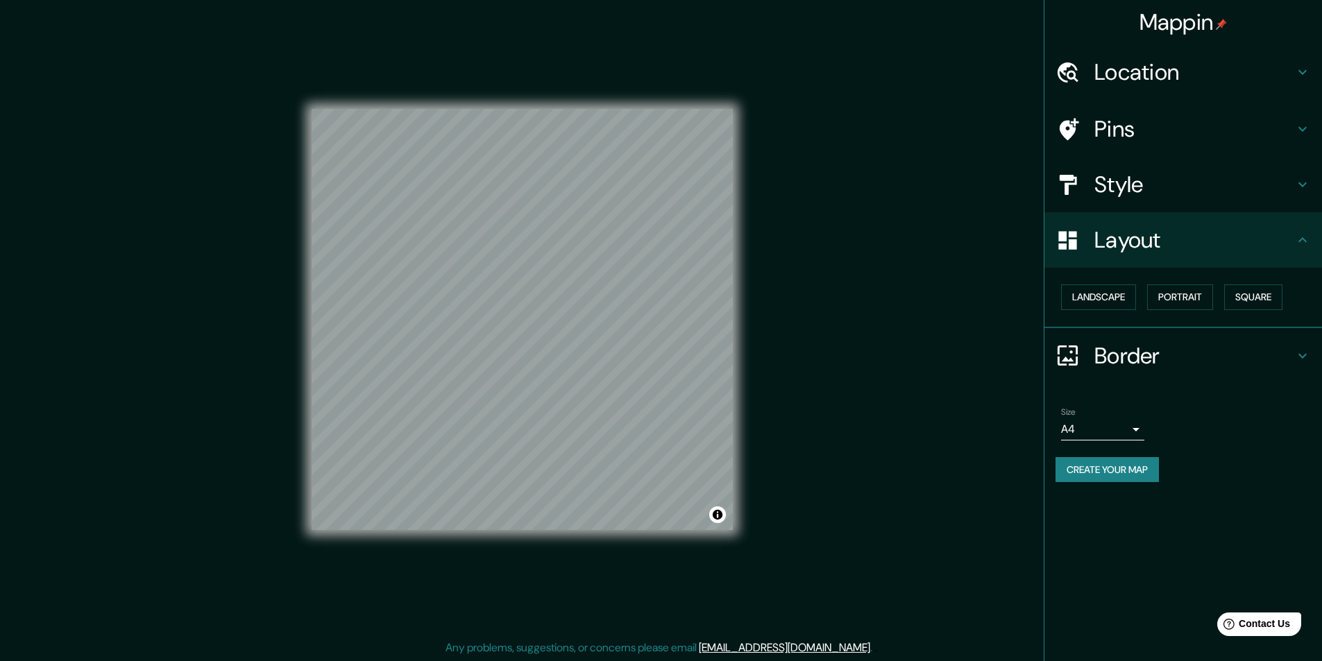
click at [1124, 475] on button "Create your map" at bounding box center [1107, 470] width 103 height 26
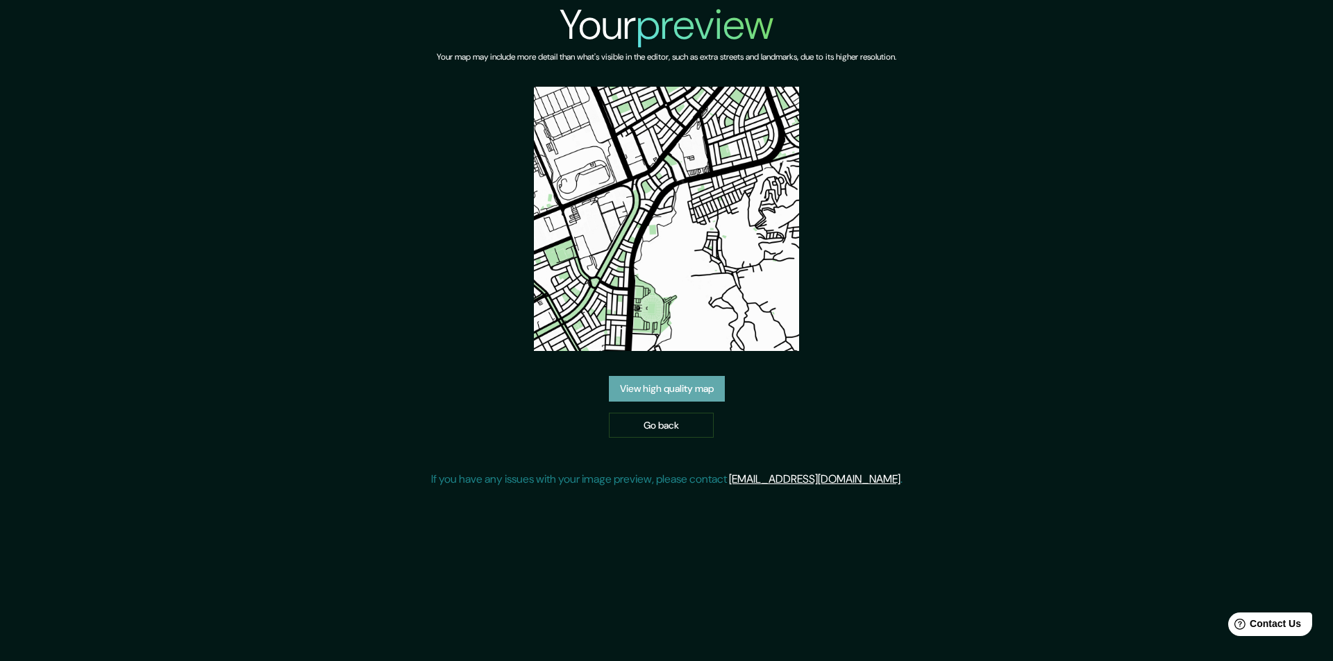
click at [668, 392] on link "View high quality map" at bounding box center [667, 389] width 116 height 26
